Goal: Task Accomplishment & Management: Use online tool/utility

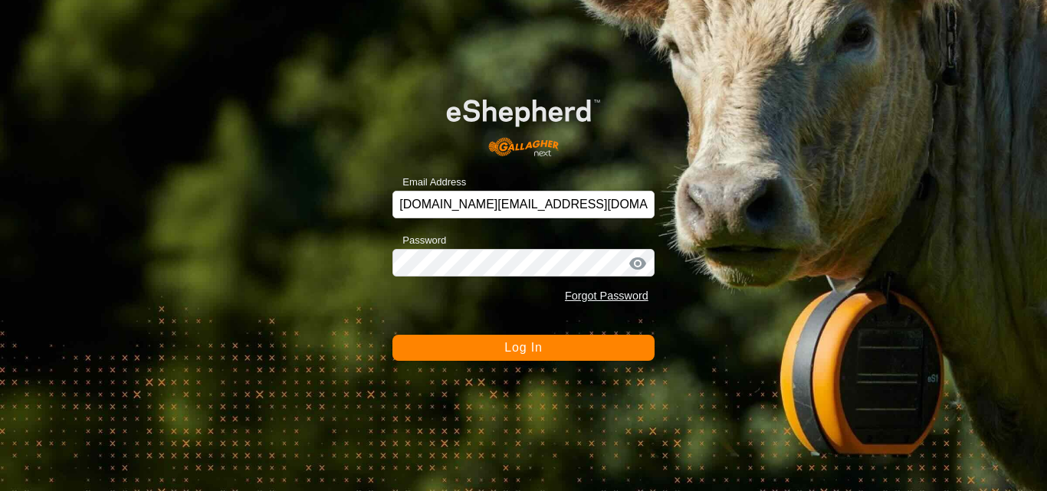
click at [521, 349] on span "Log In" at bounding box center [523, 347] width 38 height 13
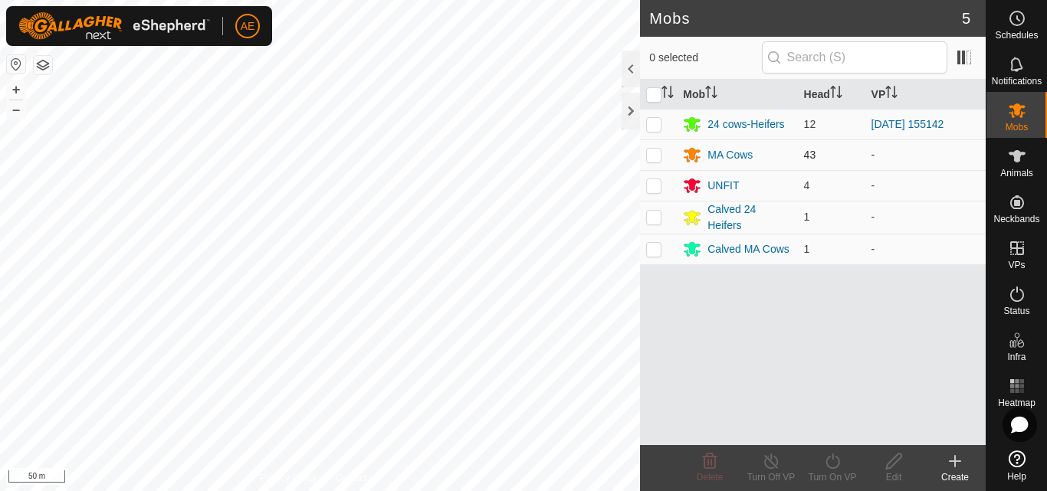
click at [651, 159] on p-checkbox at bounding box center [653, 155] width 15 height 12
checkbox input "true"
click at [832, 475] on div "Turn On VP" at bounding box center [832, 478] width 61 height 14
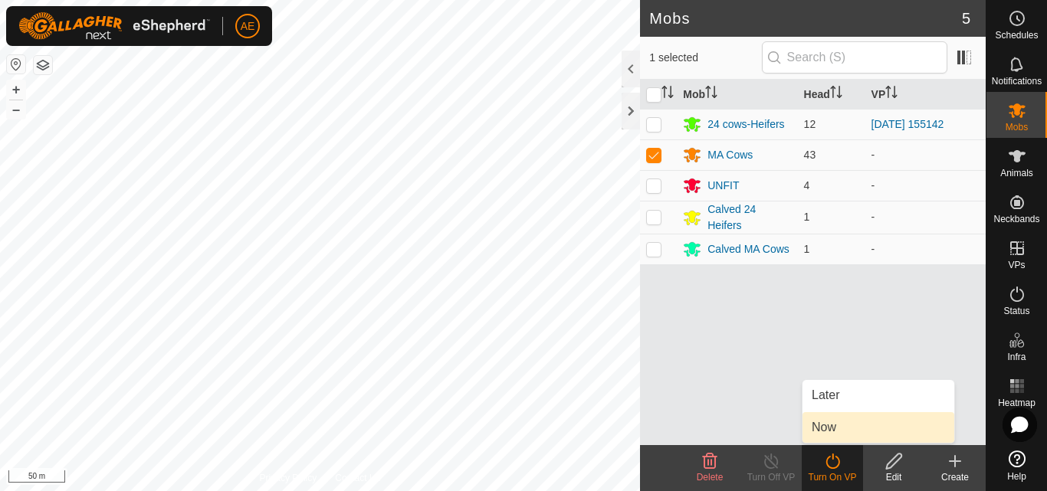
click at [834, 434] on link "Now" at bounding box center [878, 427] width 152 height 31
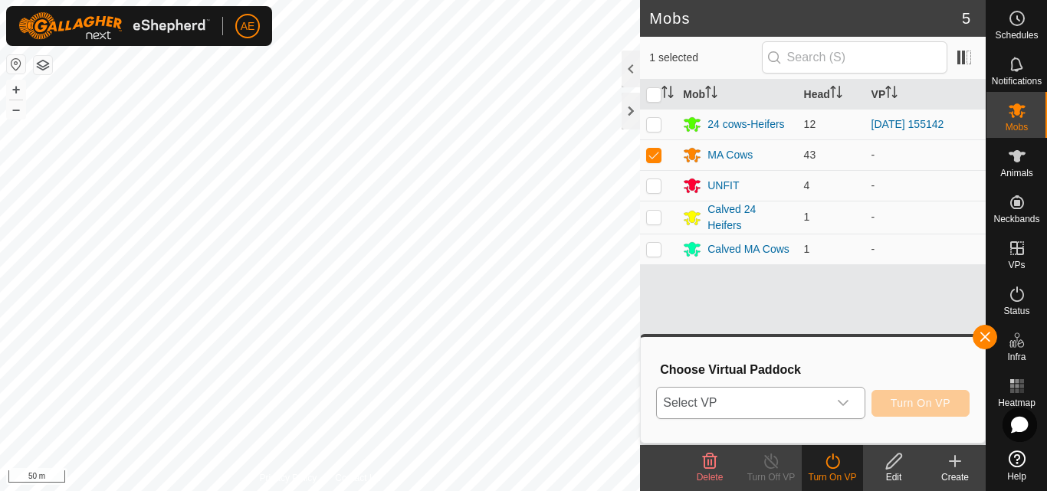
click at [846, 405] on icon "dropdown trigger" at bounding box center [843, 403] width 12 height 12
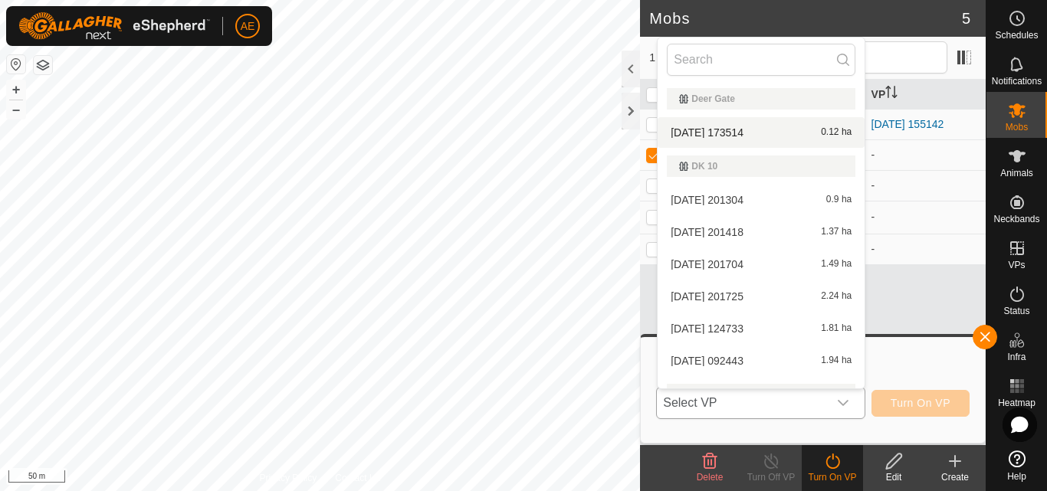
click at [752, 133] on li "[DATE] 173514 0.12 ha" at bounding box center [761, 132] width 207 height 31
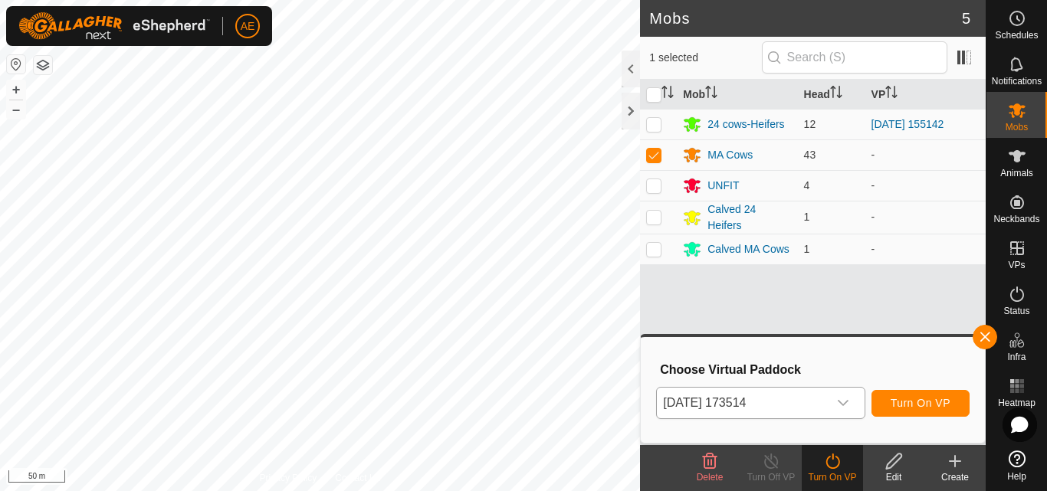
click at [885, 295] on div "Mob Head VP 24 cows-Heifers 12 [DATE] 155142 MA Cows 43 - UNFIT 4 - Calved 24 H…" at bounding box center [813, 263] width 346 height 366
click at [916, 405] on span "Turn On VP" at bounding box center [921, 403] width 60 height 12
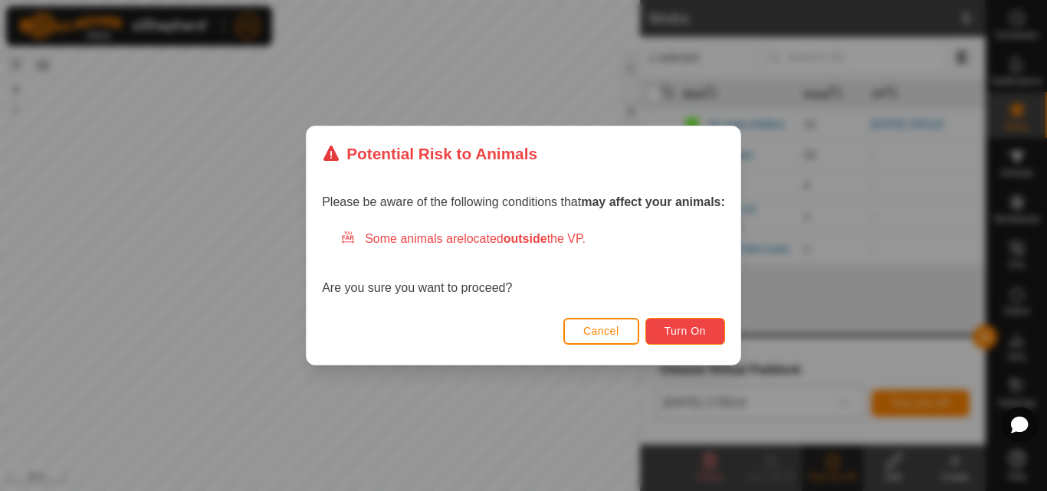
click at [710, 339] on button "Turn On" at bounding box center [685, 331] width 80 height 27
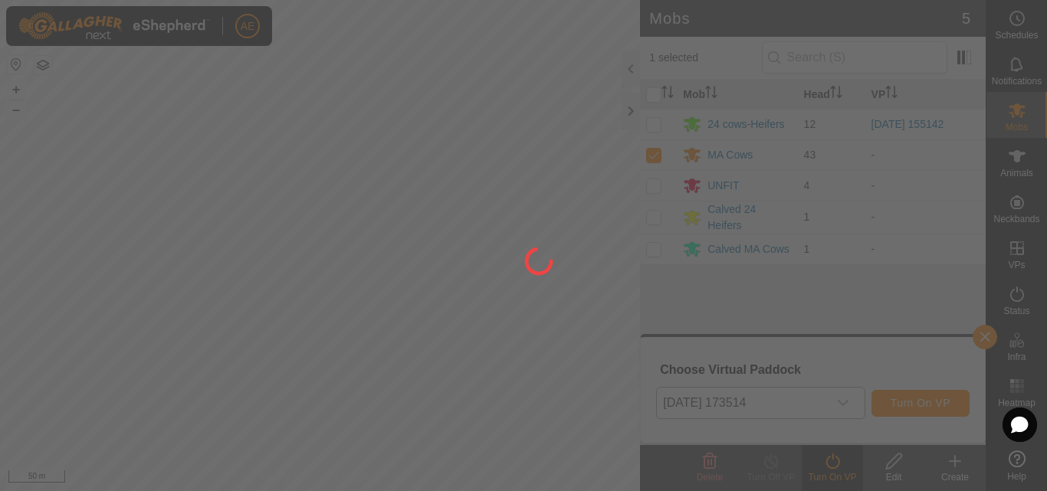
click at [458, 352] on div at bounding box center [523, 245] width 1047 height 491
